Goal: Check status: Check status

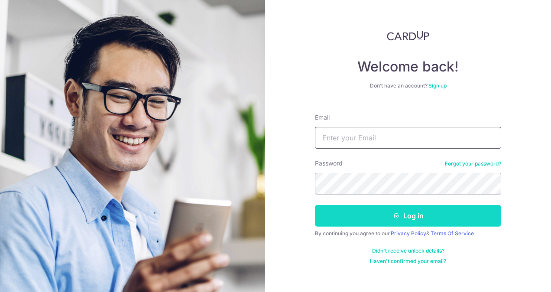
type input "[PERSON_NAME][EMAIL_ADDRESS][DOMAIN_NAME]"
click at [406, 216] on button "Log in" at bounding box center [408, 216] width 186 height 22
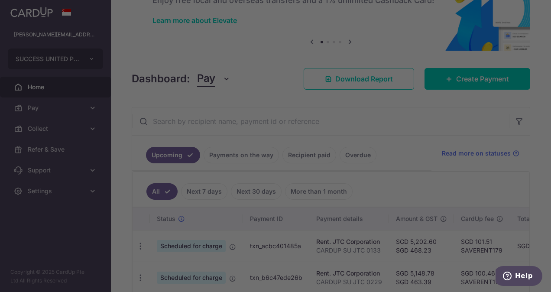
scroll to position [89, 0]
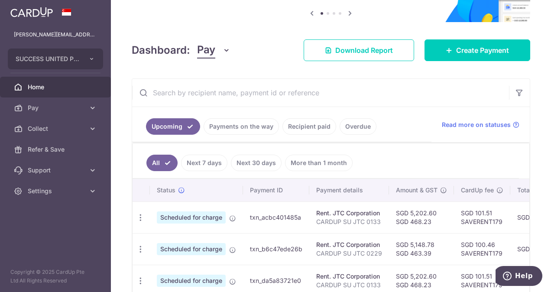
click at [231, 123] on link "Payments on the way" at bounding box center [241, 126] width 75 height 16
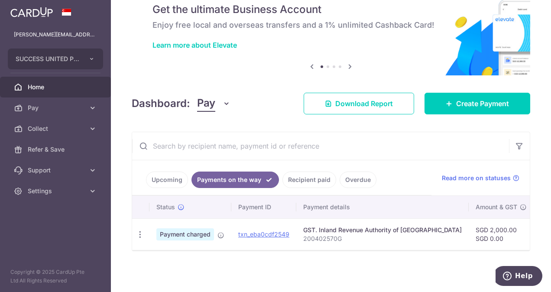
scroll to position [38, 0]
drag, startPoint x: 292, startPoint y: 242, endPoint x: 238, endPoint y: 231, distance: 55.2
click at [238, 231] on td "txn_eba0cdf2549" at bounding box center [263, 234] width 65 height 32
drag, startPoint x: 238, startPoint y: 231, endPoint x: 244, endPoint y: 231, distance: 6.5
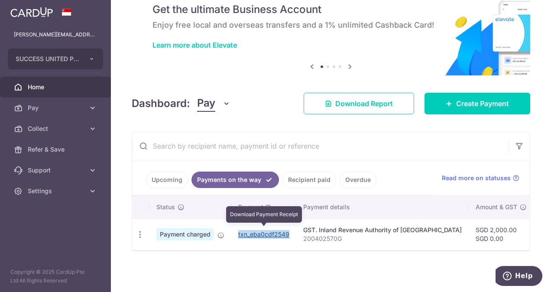
copy link "txn_eba0cdf2549"
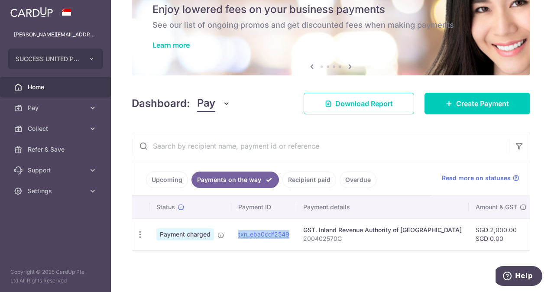
click at [189, 265] on div "× Pause Schedule Pause all future payments in this series Pause just this one p…" at bounding box center [331, 146] width 440 height 292
